Goal: Navigation & Orientation: Go to known website

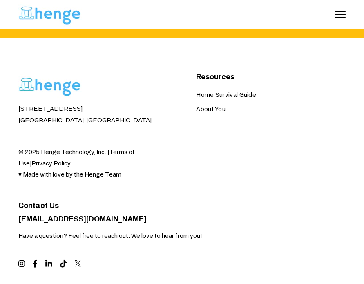
scroll to position [1905, 0]
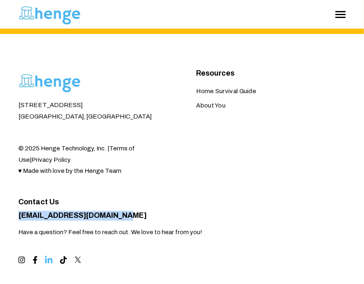
click at [47, 256] on icon "Visit us on LinkedIn" at bounding box center [48, 260] width 7 height 9
click at [143, 211] on p "[EMAIL_ADDRESS][DOMAIN_NAME]" at bounding box center [173, 216] width 311 height 10
drag, startPoint x: 143, startPoint y: 187, endPoint x: 8, endPoint y: 189, distance: 134.8
click at [8, 189] on div "[STREET_ADDRESS] © 2025 Henge Technology, Inc. | Terms of Use | Privacy Policy …" at bounding box center [182, 177] width 364 height 286
copy link "[EMAIL_ADDRESS][DOMAIN_NAME]"
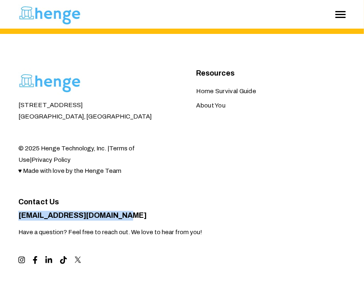
scroll to position [1871, 0]
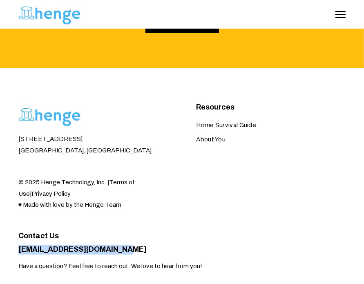
click at [338, 17] on button "Toggle Menu" at bounding box center [340, 14] width 10 height 7
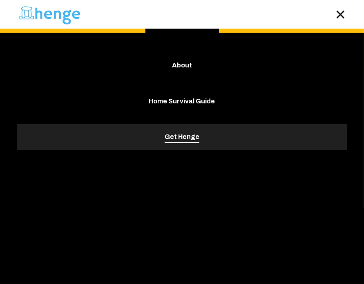
click at [172, 134] on span "Get Henge" at bounding box center [182, 137] width 35 height 12
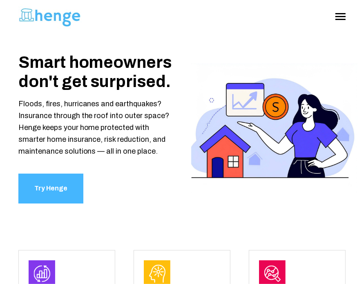
click at [261, 14] on button "Toggle Menu" at bounding box center [340, 16] width 10 height 7
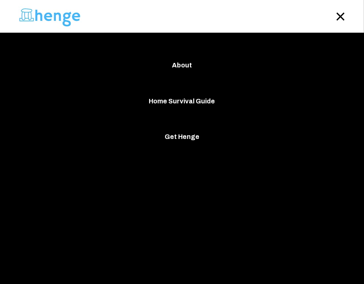
click at [261, 20] on div "Toggle Menu About About Home Survival Guide Home Survival Guide Get Henge Get H…" at bounding box center [182, 16] width 328 height 33
click at [261, 18] on button "Toggle Menu" at bounding box center [340, 16] width 10 height 7
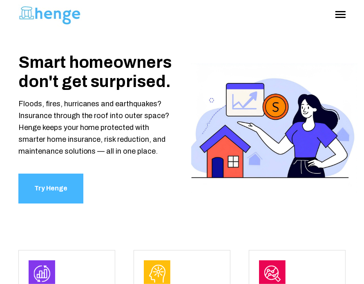
scroll to position [1914, 0]
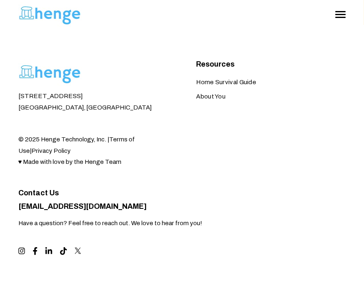
click at [32, 245] on div at bounding box center [173, 250] width 311 height 11
click at [35, 247] on icon "Visit us on Facebook" at bounding box center [35, 251] width 4 height 9
